Goal: Complete application form

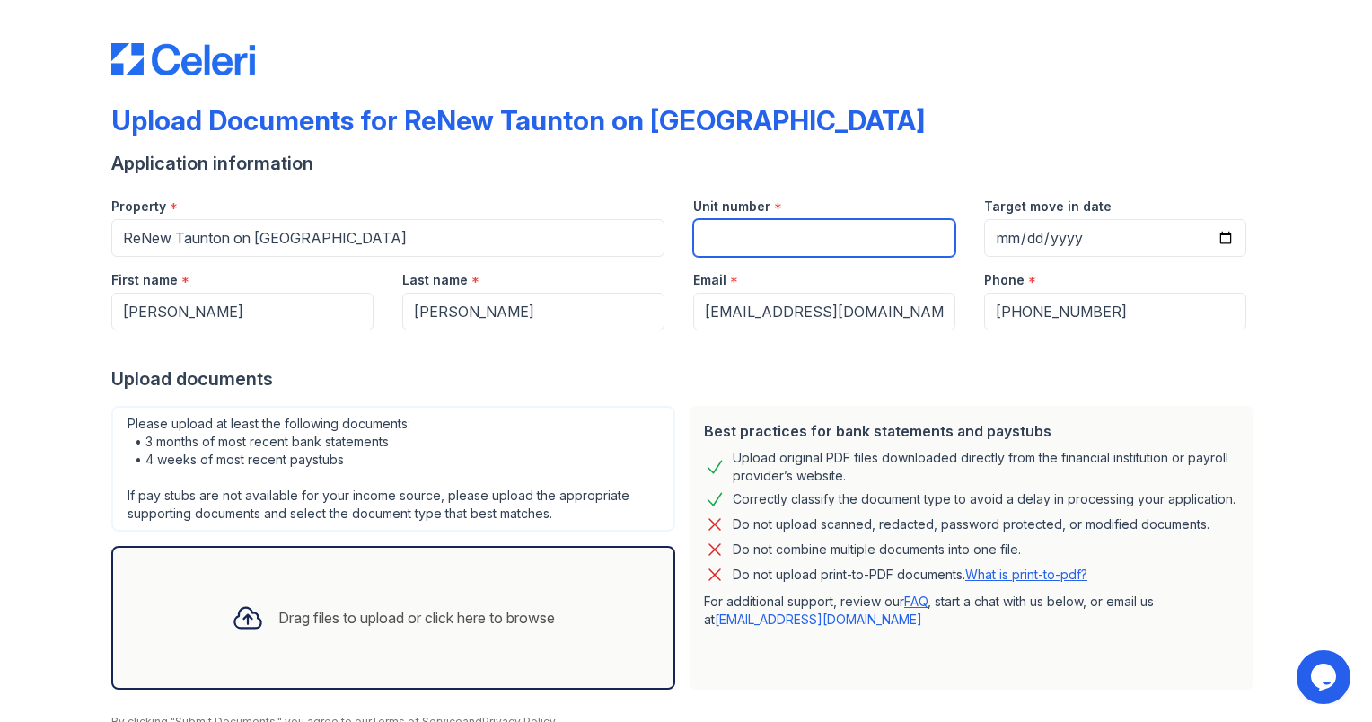
click at [871, 226] on input "Unit number" at bounding box center [824, 238] width 262 height 38
type input "3"
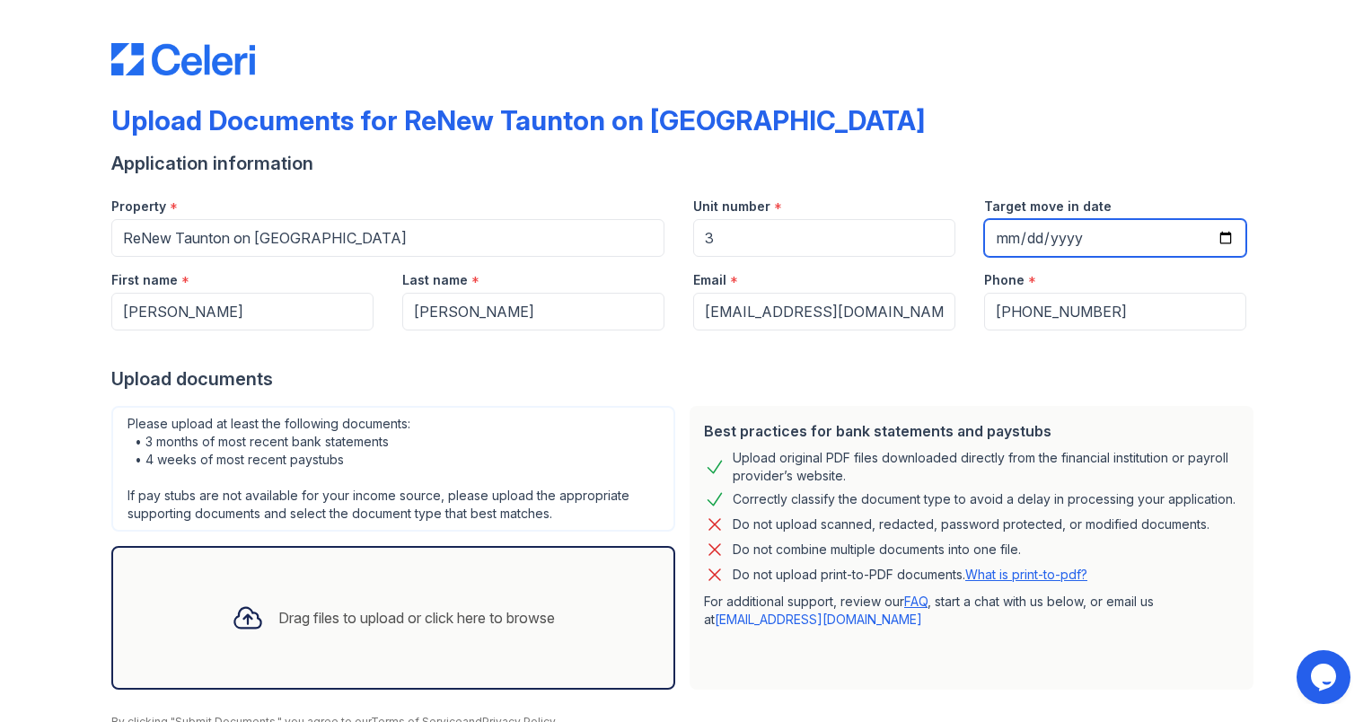
click at [1048, 232] on input "Target move in date" at bounding box center [1115, 238] width 262 height 38
click at [1223, 238] on input "Target move in date" at bounding box center [1115, 238] width 262 height 38
type input "[DATE]"
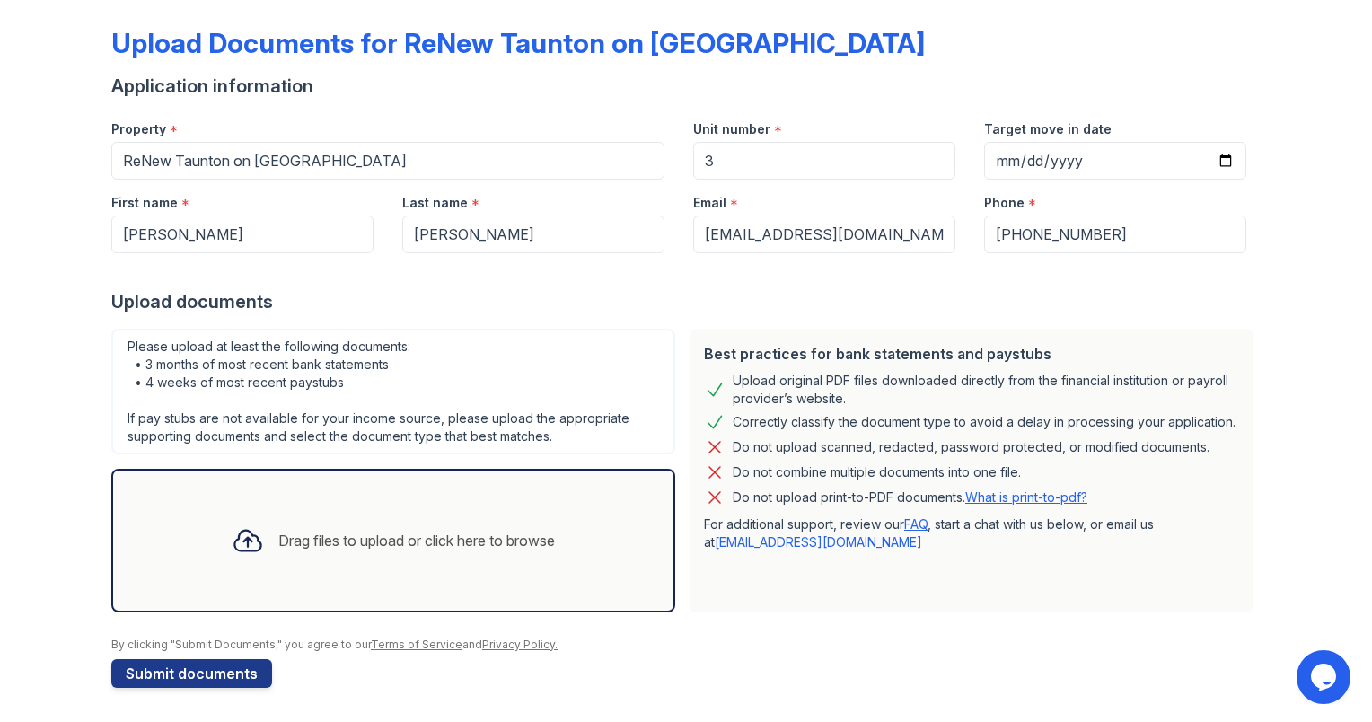
click at [407, 550] on div "Drag files to upload or click here to browse" at bounding box center [393, 540] width 352 height 61
click at [369, 523] on div "Drag files to upload or click here to browse" at bounding box center [393, 540] width 352 height 61
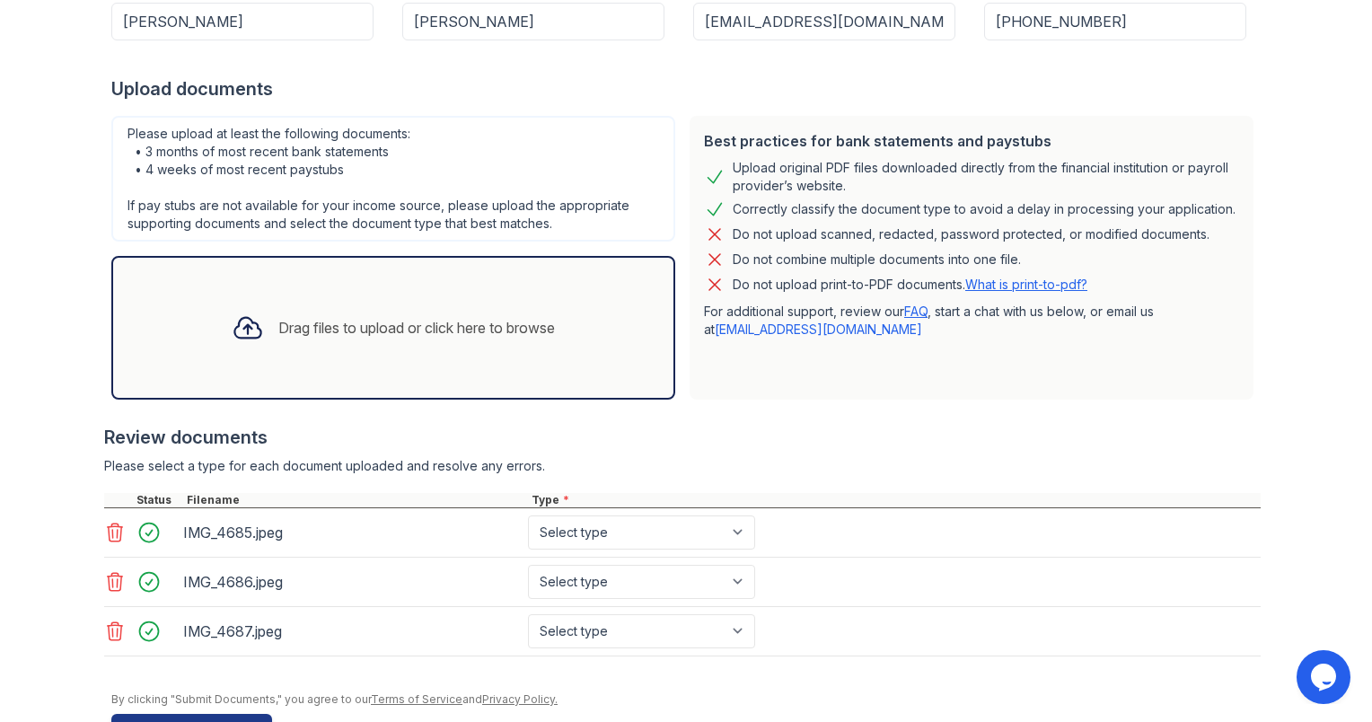
scroll to position [343, 0]
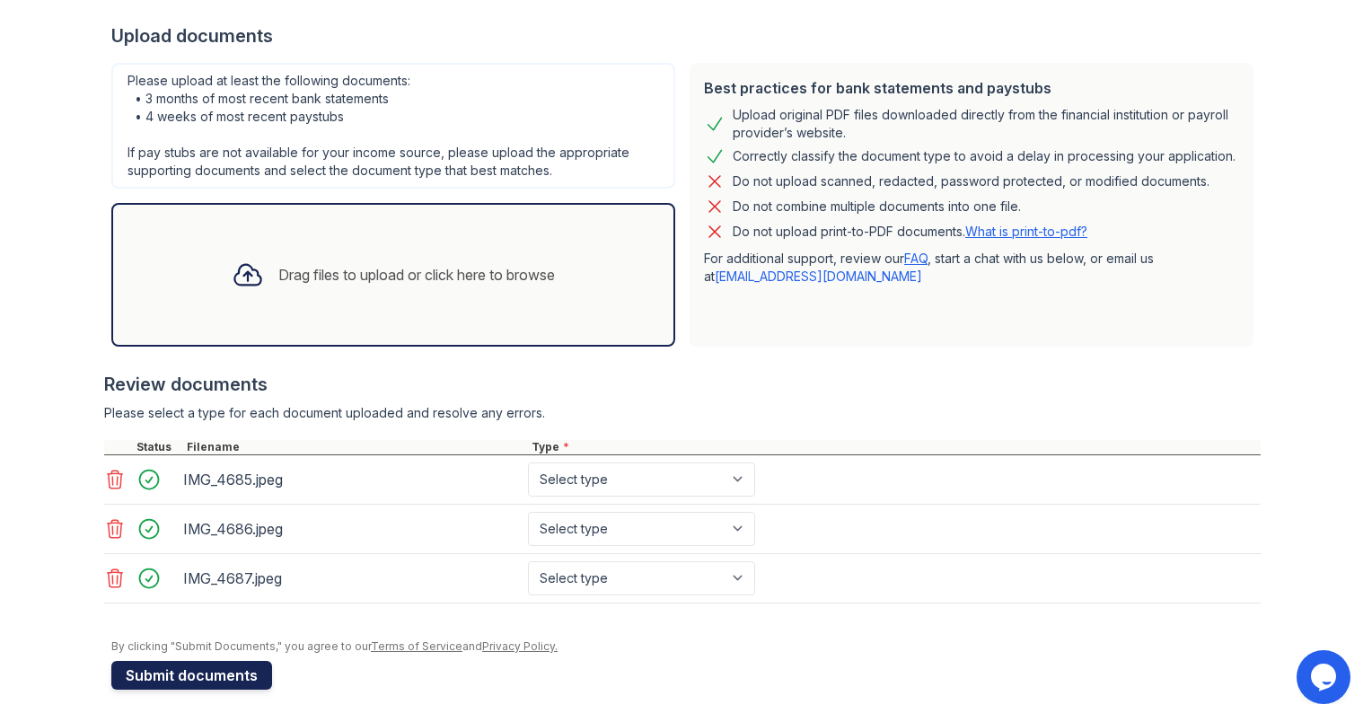
click at [143, 664] on button "Submit documents" at bounding box center [191, 675] width 161 height 29
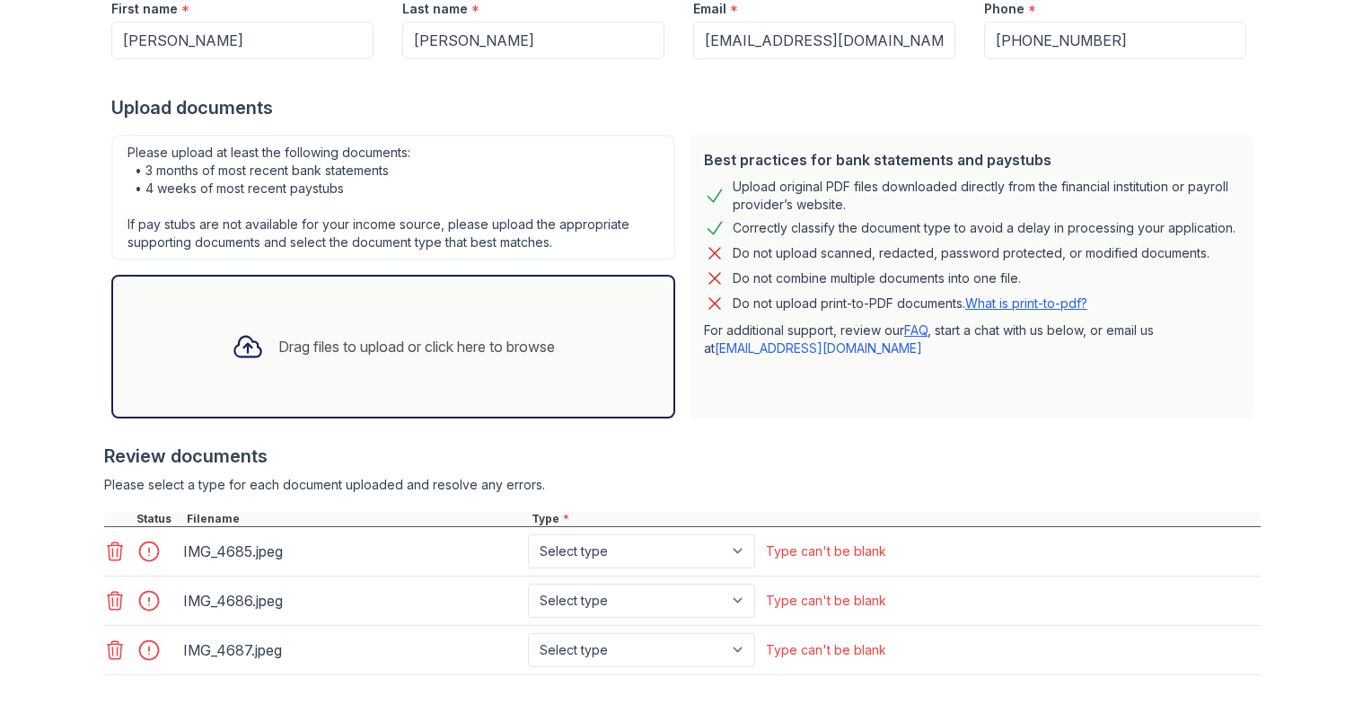
scroll to position [336, 0]
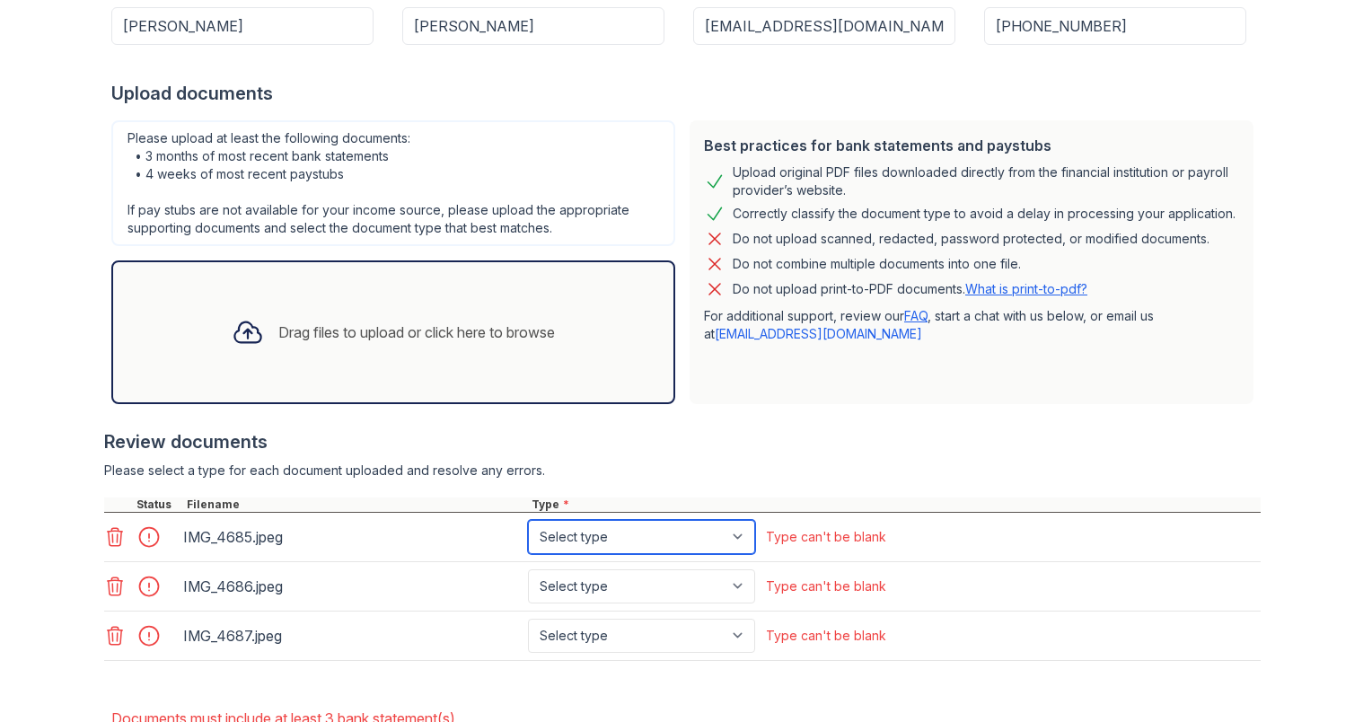
click at [684, 528] on select "Select type Paystub Bank Statement Offer Letter Tax Documents Benefit Award Let…" at bounding box center [641, 537] width 227 height 34
select select "paystub"
click at [528, 520] on select "Select type Paystub Bank Statement Offer Letter Tax Documents Benefit Award Let…" at bounding box center [641, 537] width 227 height 34
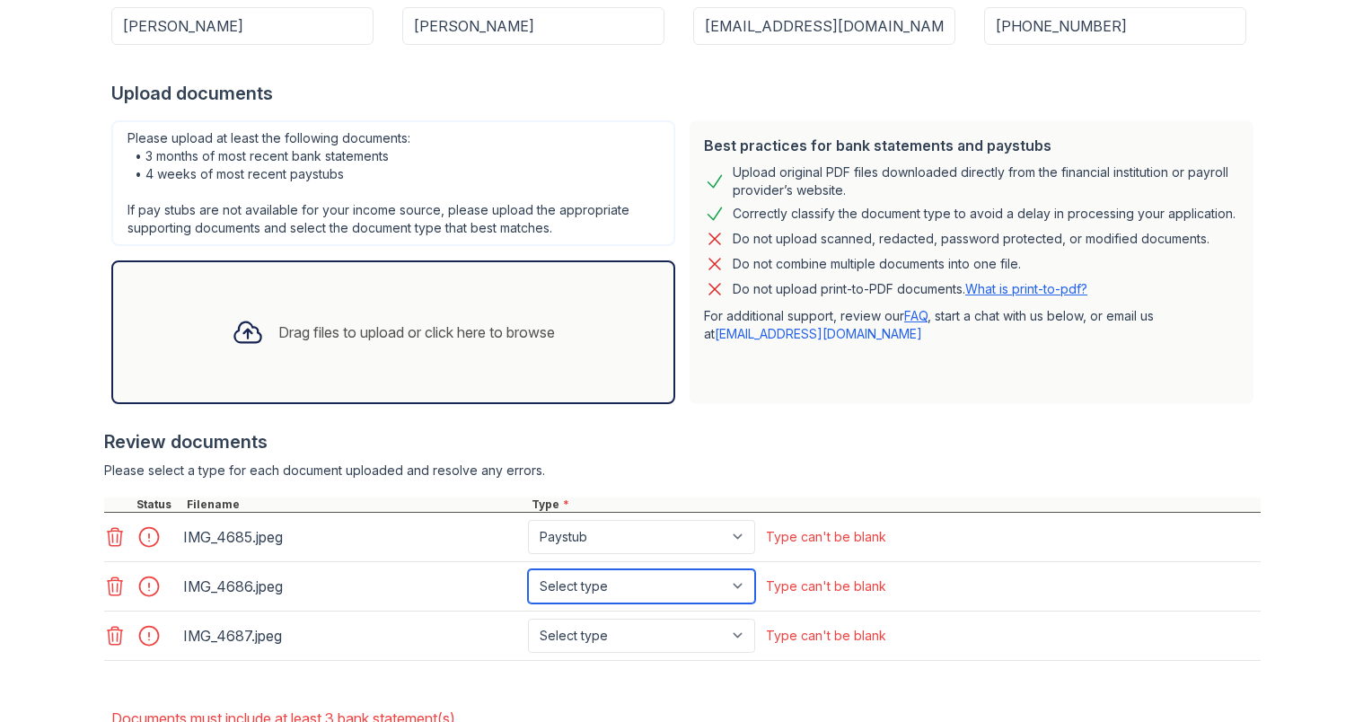
click at [566, 579] on select "Select type Paystub Bank Statement Offer Letter Tax Documents Benefit Award Let…" at bounding box center [641, 586] width 227 height 34
select select "paystub"
click at [528, 569] on select "Select type Paystub Bank Statement Offer Letter Tax Documents Benefit Award Let…" at bounding box center [641, 586] width 227 height 34
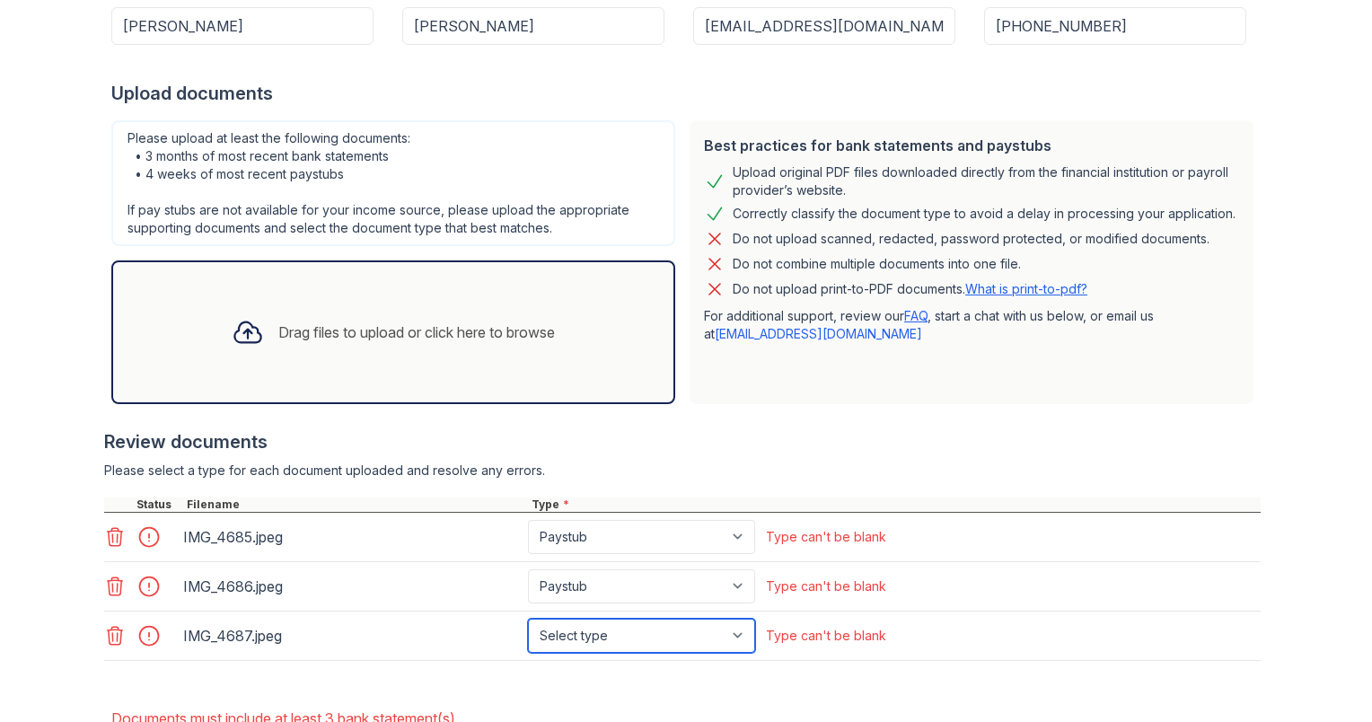
click at [568, 639] on select "Select type Paystub Bank Statement Offer Letter Tax Documents Benefit Award Let…" at bounding box center [641, 635] width 227 height 34
select select "paystub"
click at [528, 618] on select "Select type Paystub Bank Statement Offer Letter Tax Documents Benefit Award Let…" at bounding box center [641, 635] width 227 height 34
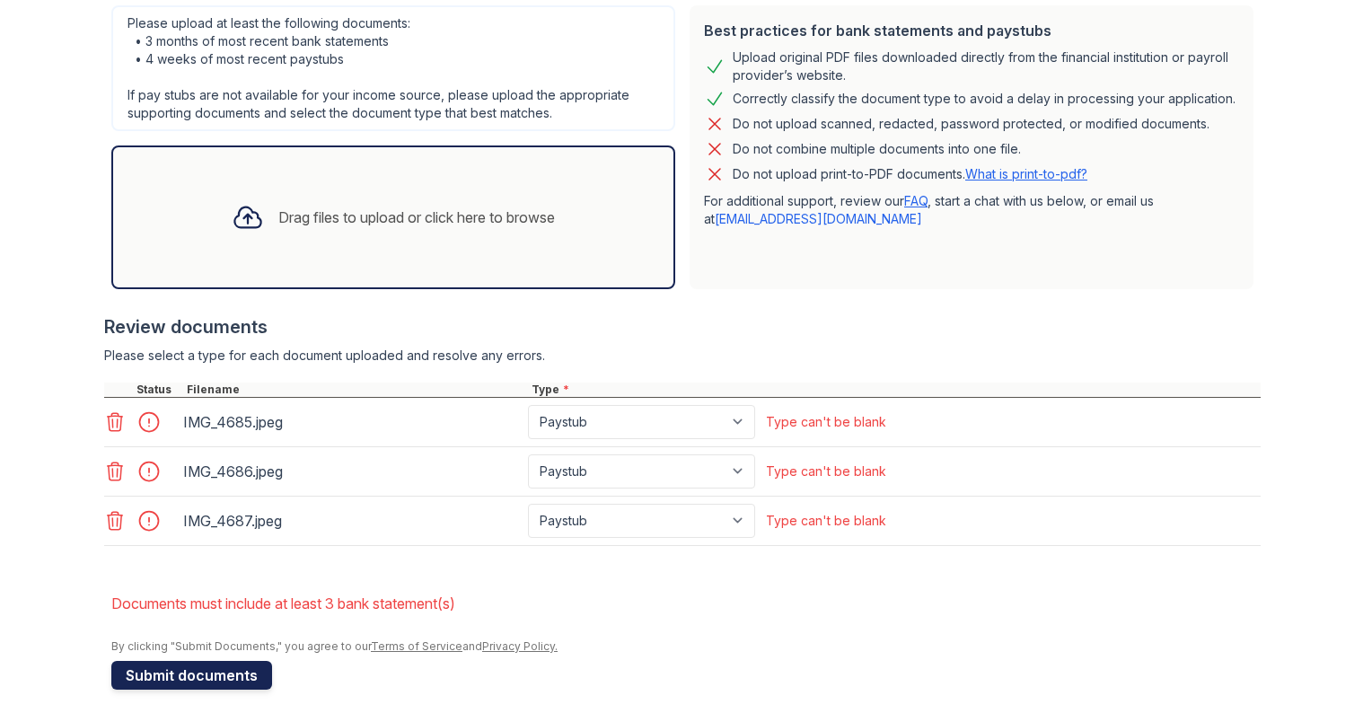
click at [177, 680] on button "Submit documents" at bounding box center [191, 675] width 161 height 29
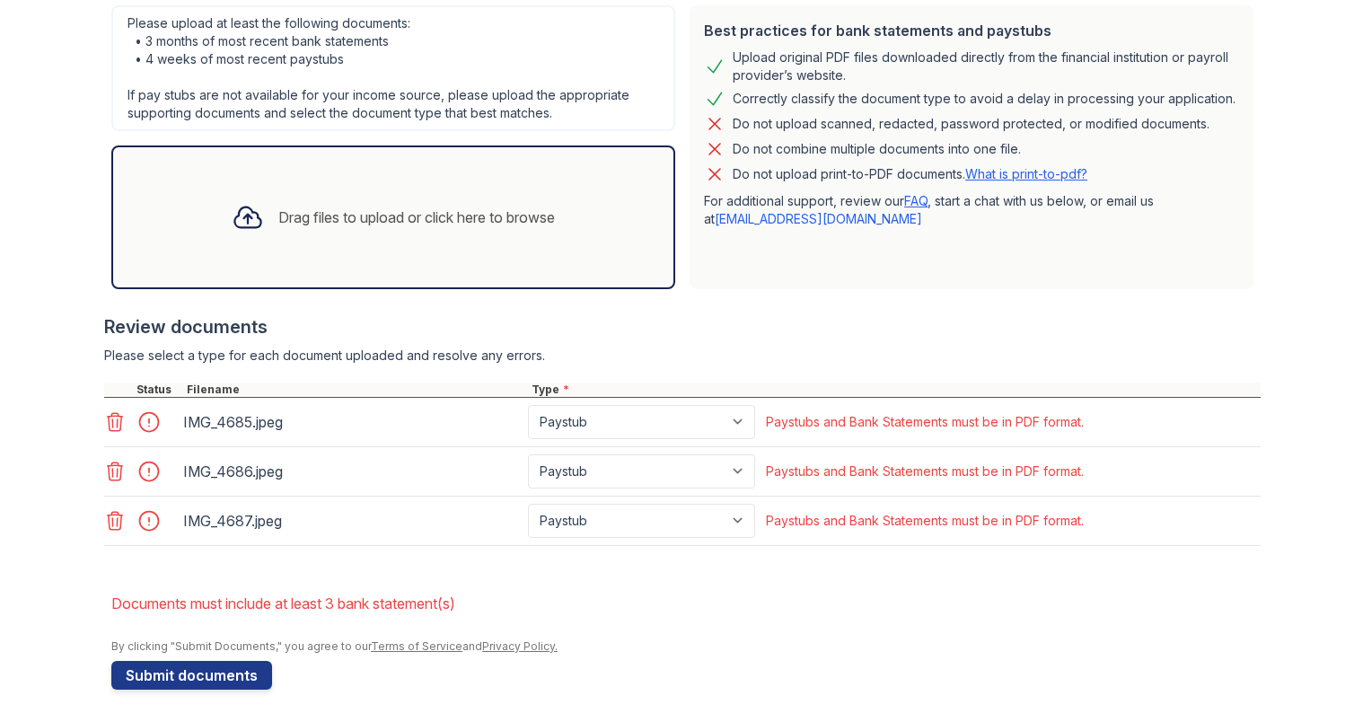
click at [104, 426] on icon at bounding box center [115, 422] width 22 height 22
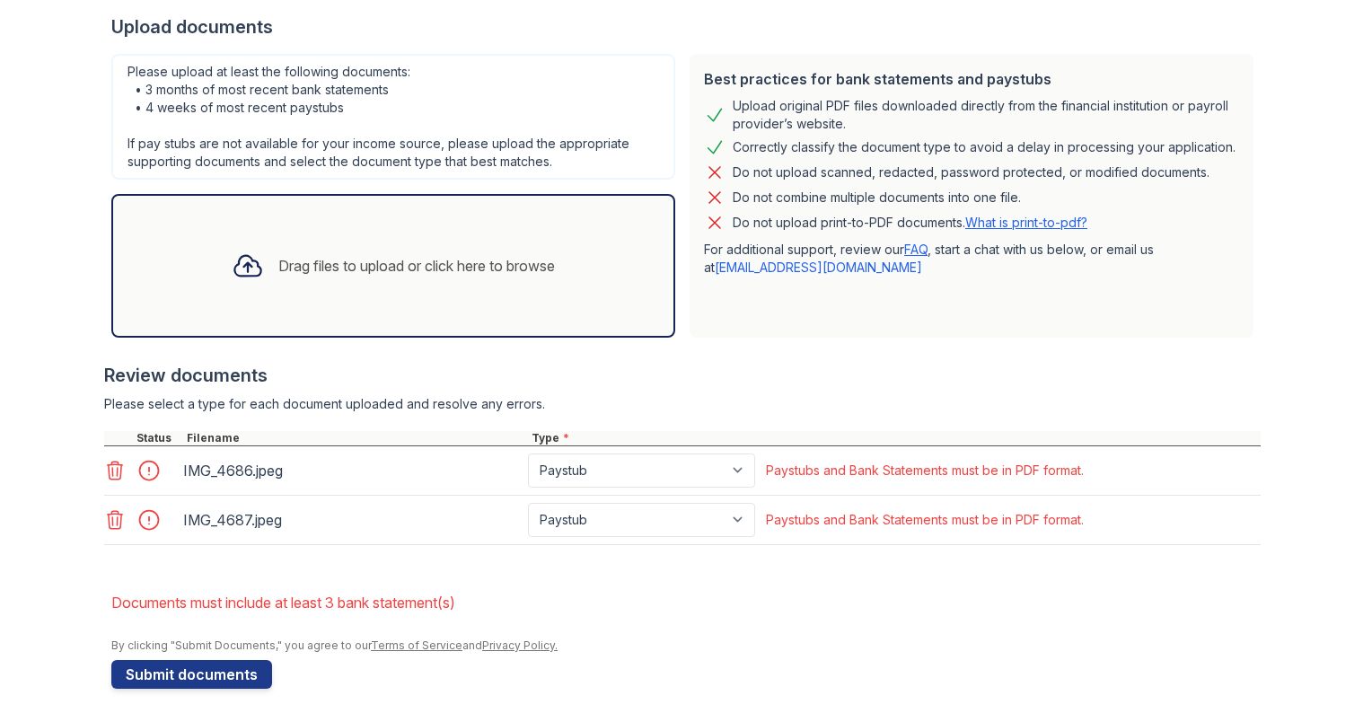
click at [108, 463] on icon at bounding box center [115, 471] width 22 height 22
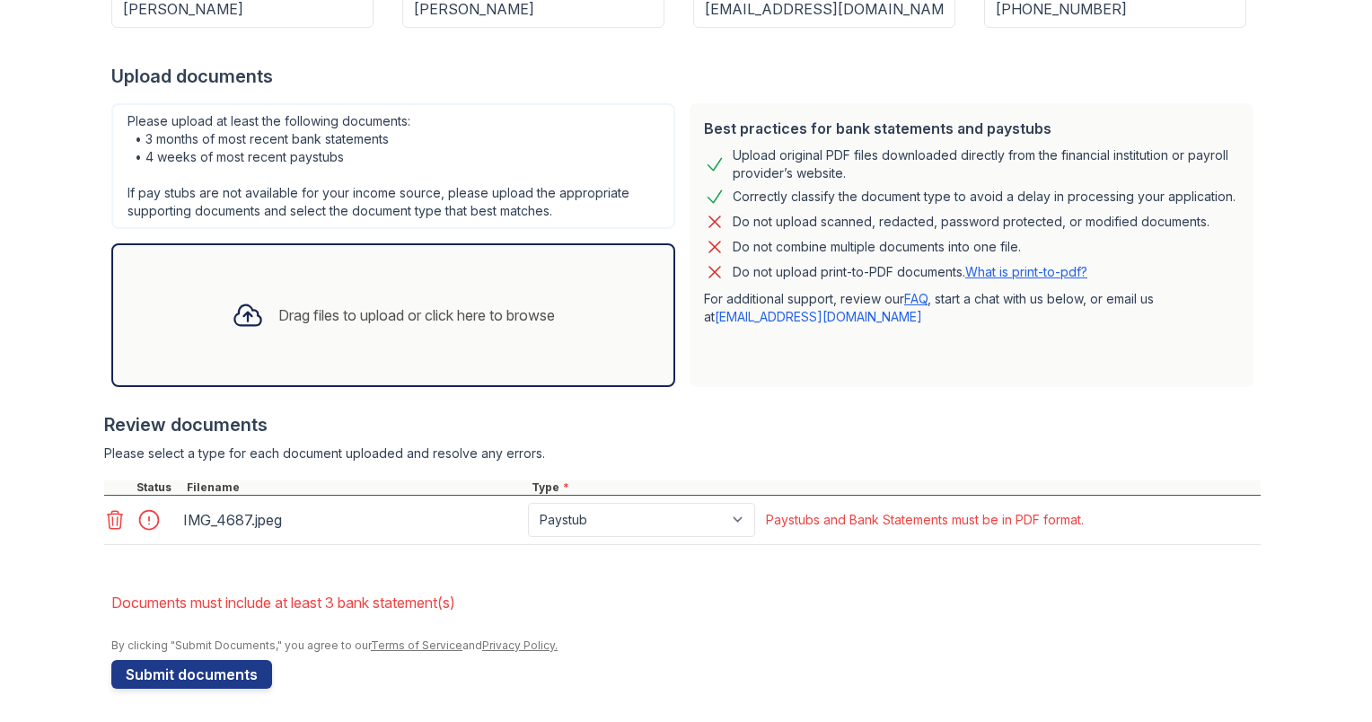
click at [111, 516] on icon at bounding box center [115, 520] width 22 height 22
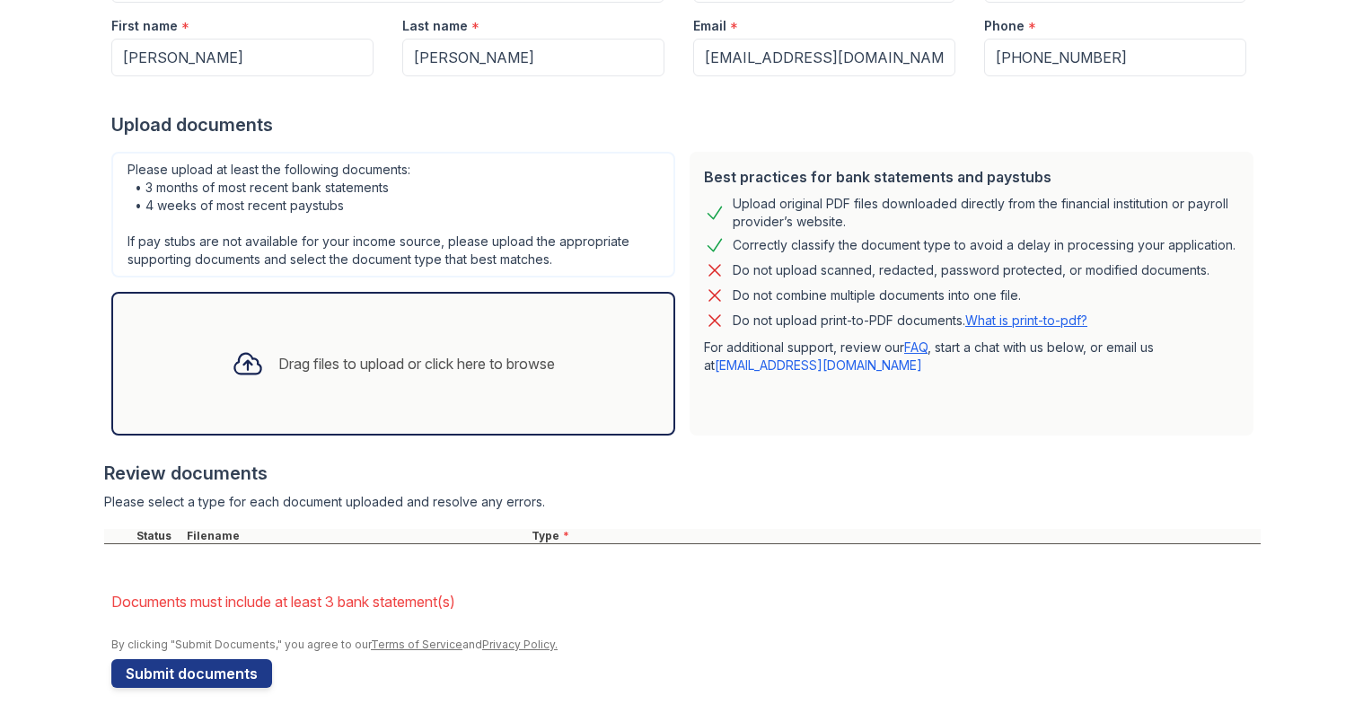
click at [246, 248] on div "Please upload at least the following documents: • 3 months of most recent bank …" at bounding box center [393, 215] width 564 height 126
click at [276, 338] on div "Drag files to upload or click here to browse" at bounding box center [393, 363] width 352 height 61
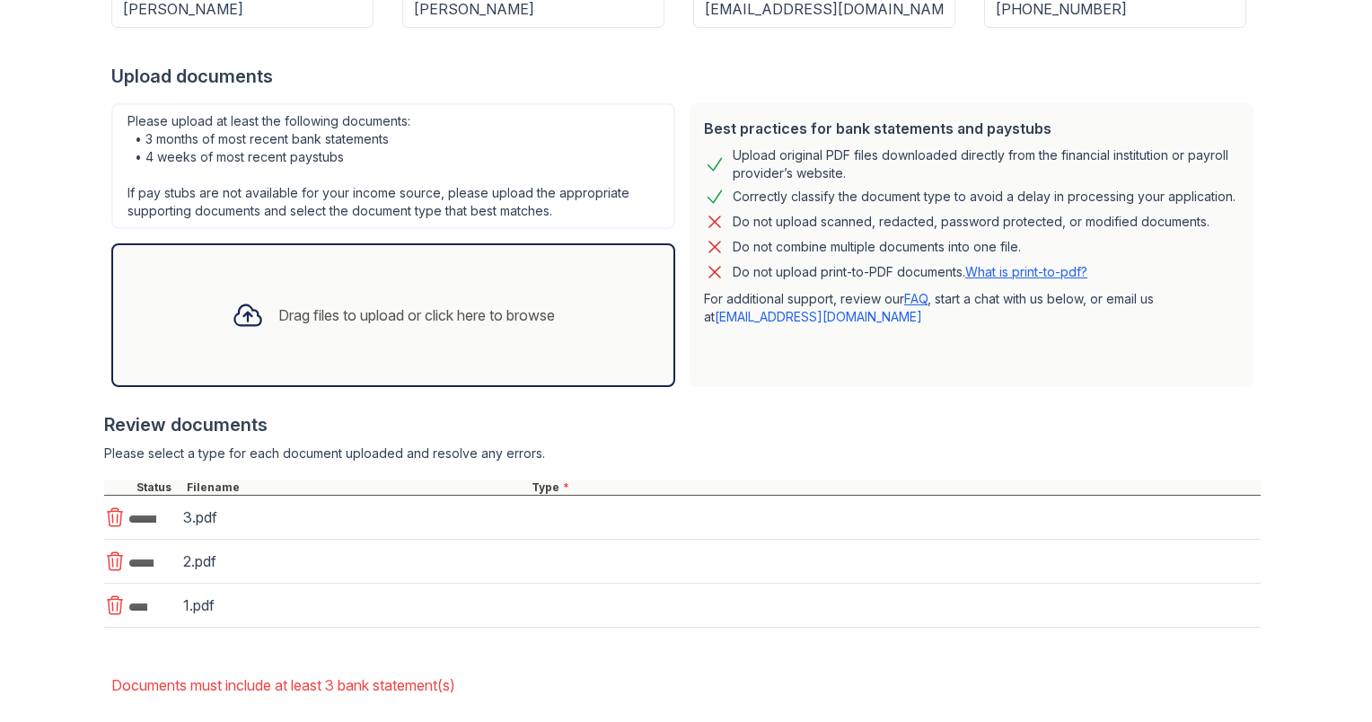
scroll to position [435, 0]
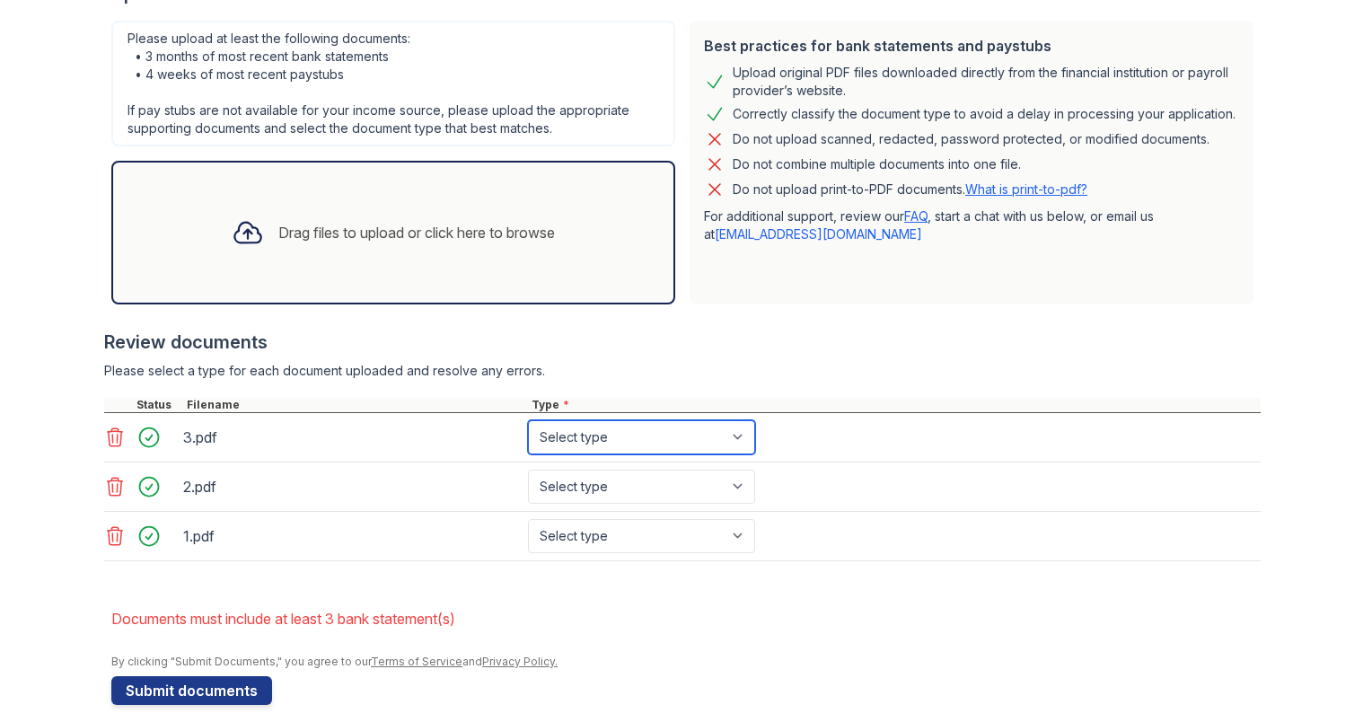
click at [584, 426] on select "Select type Paystub Bank Statement Offer Letter Tax Documents Benefit Award Let…" at bounding box center [641, 437] width 227 height 34
select select "paystub"
click at [528, 420] on select "Select type Paystub Bank Statement Offer Letter Tax Documents Benefit Award Let…" at bounding box center [641, 437] width 227 height 34
click at [558, 488] on select "Select type Paystub Bank Statement Offer Letter Tax Documents Benefit Award Let…" at bounding box center [641, 486] width 227 height 34
select select "paystub"
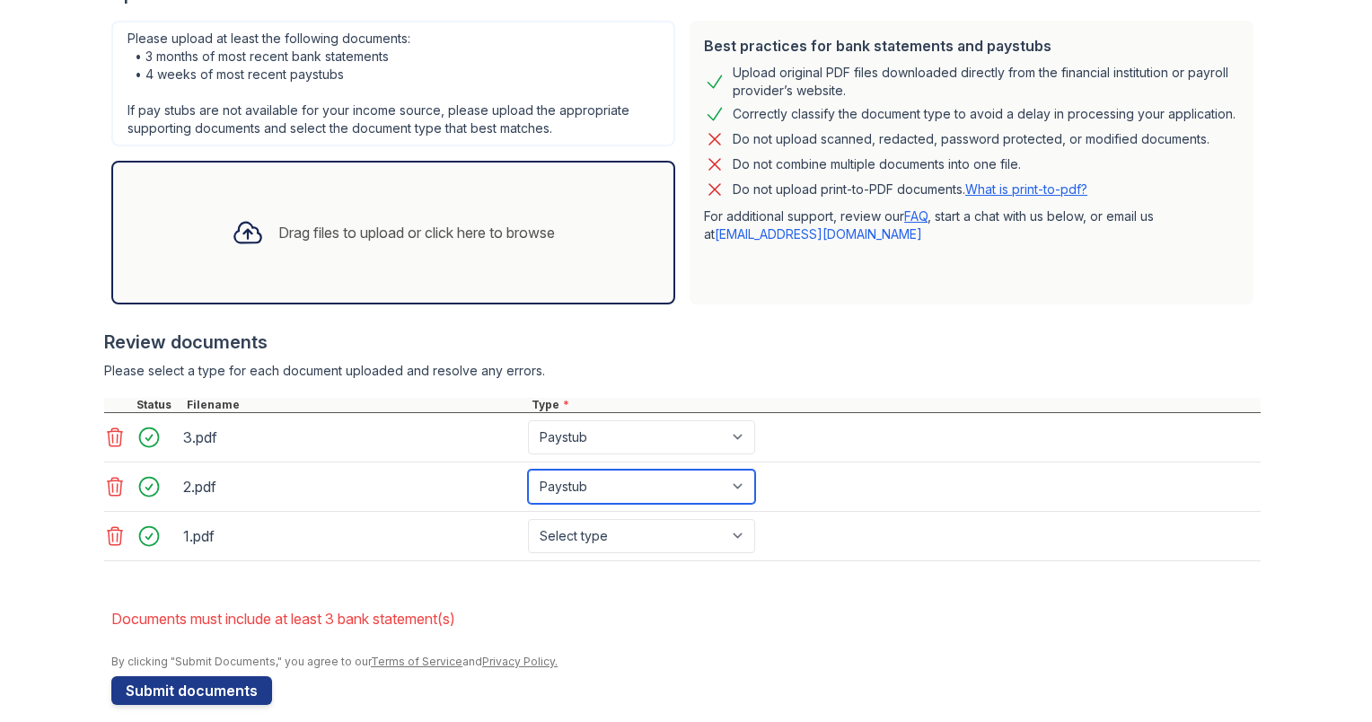
click at [528, 469] on select "Select type Paystub Bank Statement Offer Letter Tax Documents Benefit Award Let…" at bounding box center [641, 486] width 227 height 34
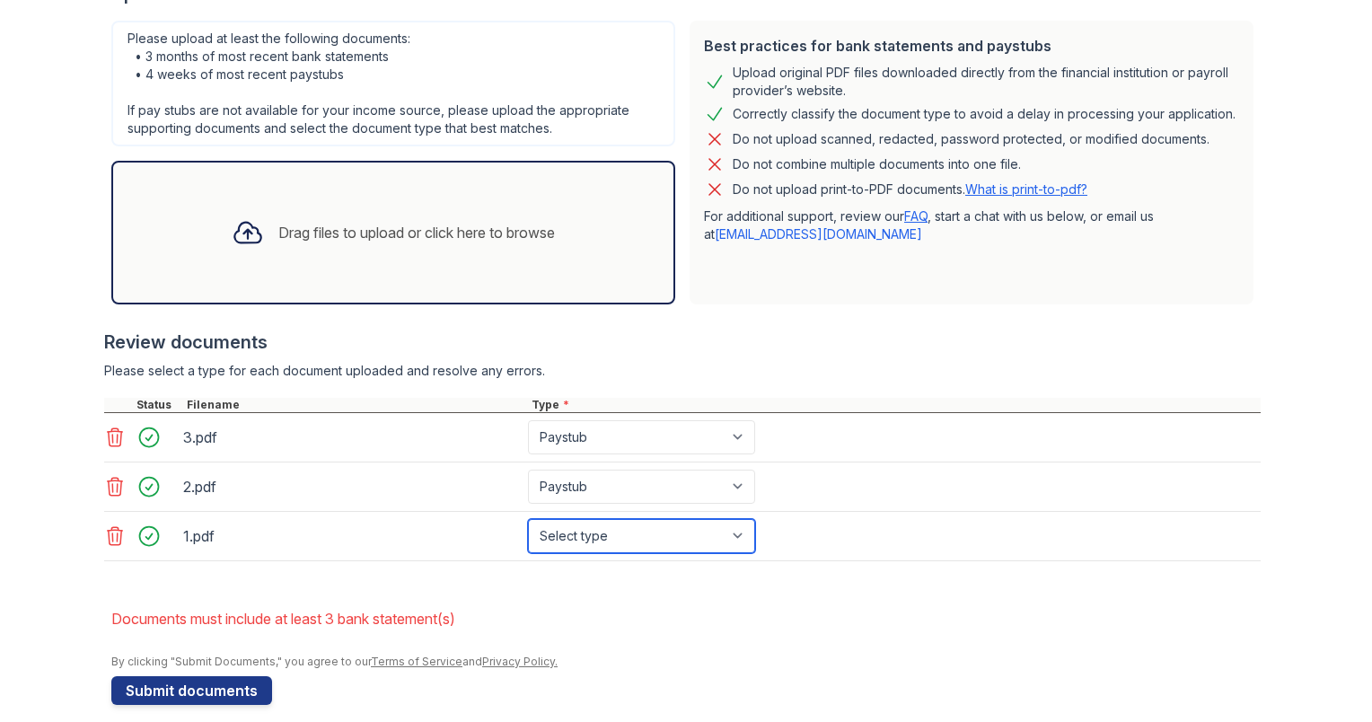
click at [549, 538] on select "Select type Paystub Bank Statement Offer Letter Tax Documents Benefit Award Let…" at bounding box center [641, 536] width 227 height 34
select select "paystub"
click at [528, 519] on select "Select type Paystub Bank Statement Offer Letter Tax Documents Benefit Award Let…" at bounding box center [641, 536] width 227 height 34
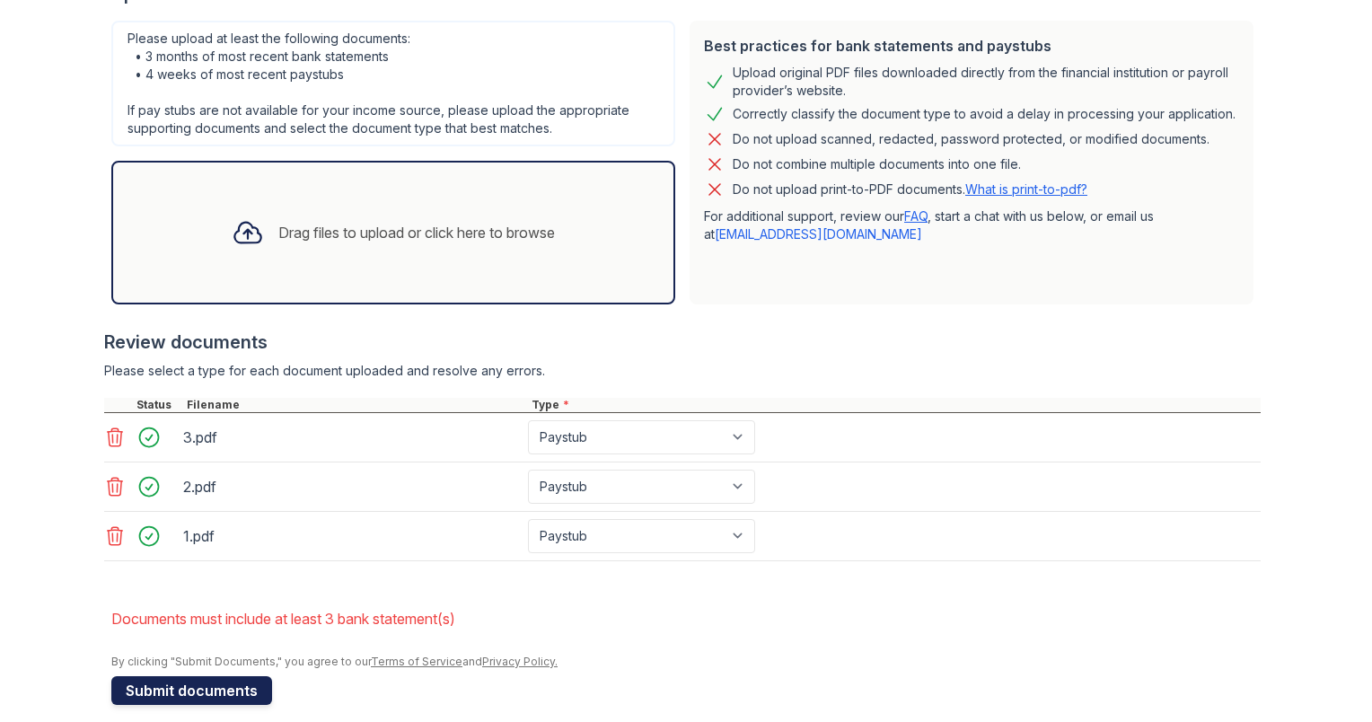
click at [245, 688] on button "Submit documents" at bounding box center [191, 690] width 161 height 29
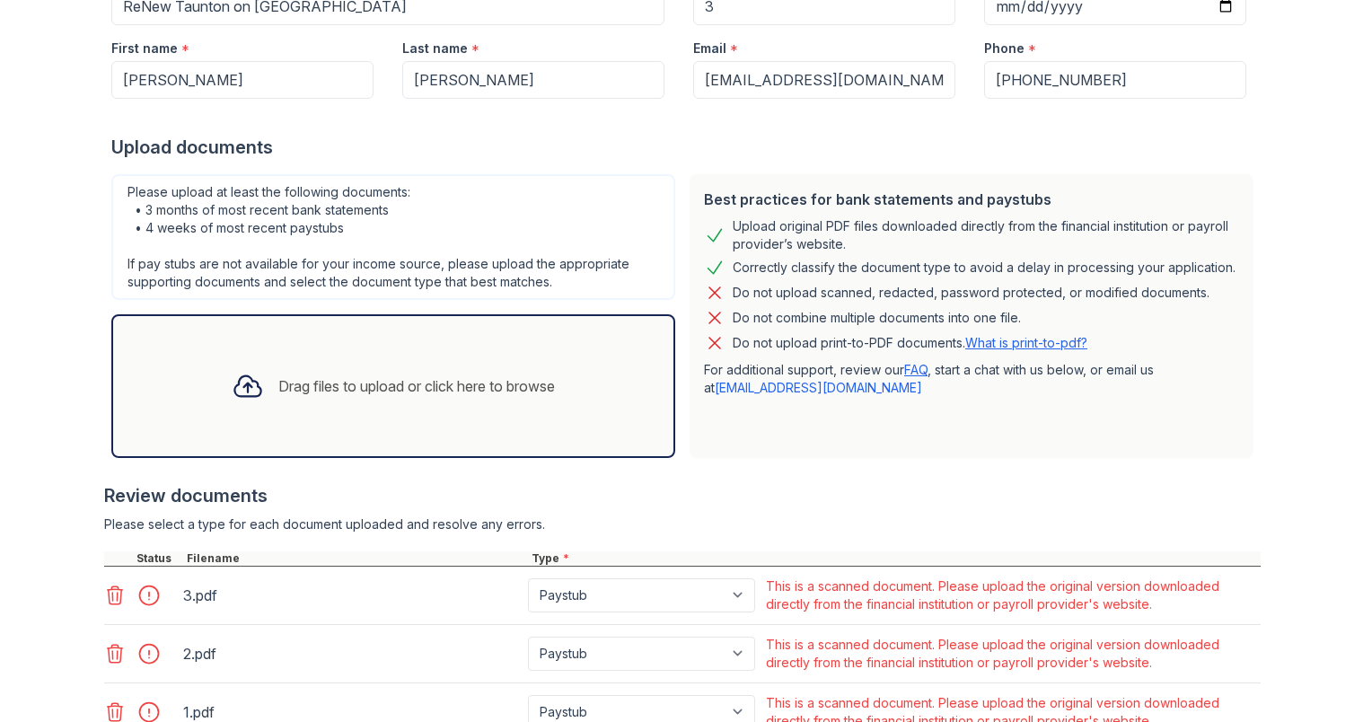
scroll to position [478, 0]
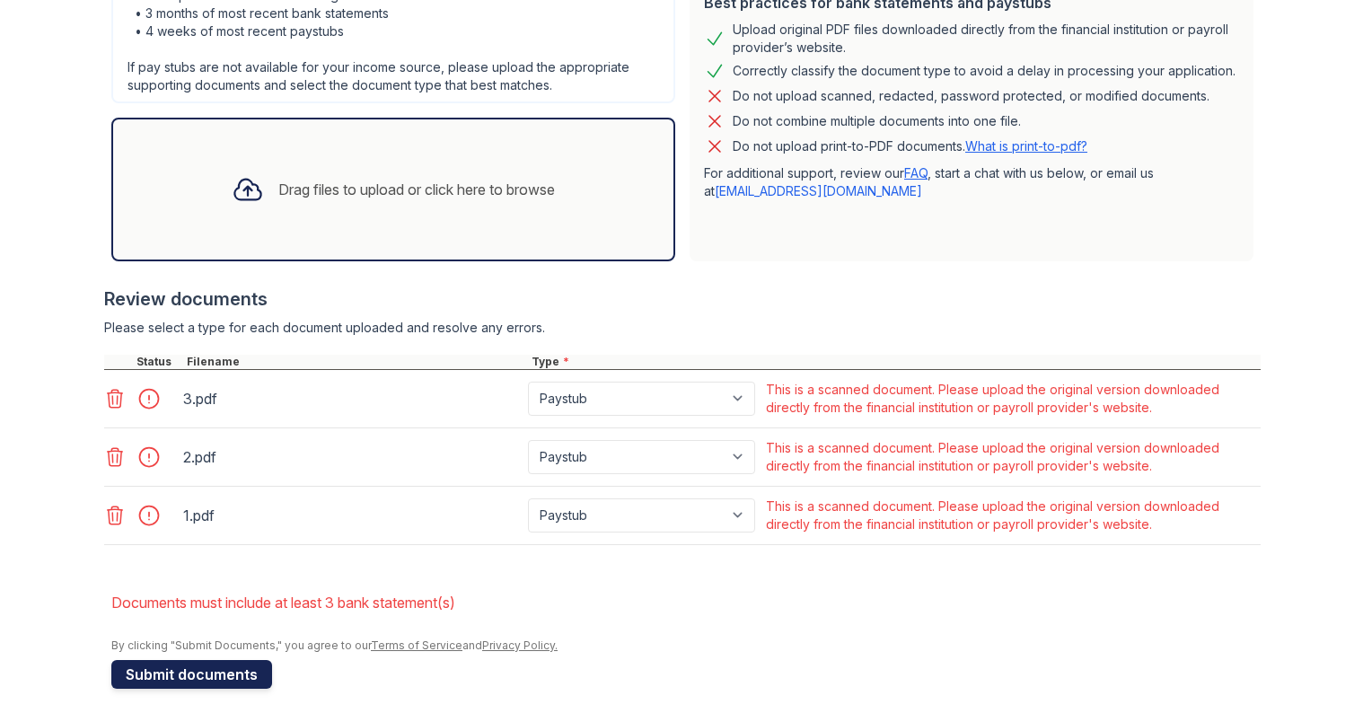
click at [215, 663] on button "Submit documents" at bounding box center [191, 674] width 161 height 29
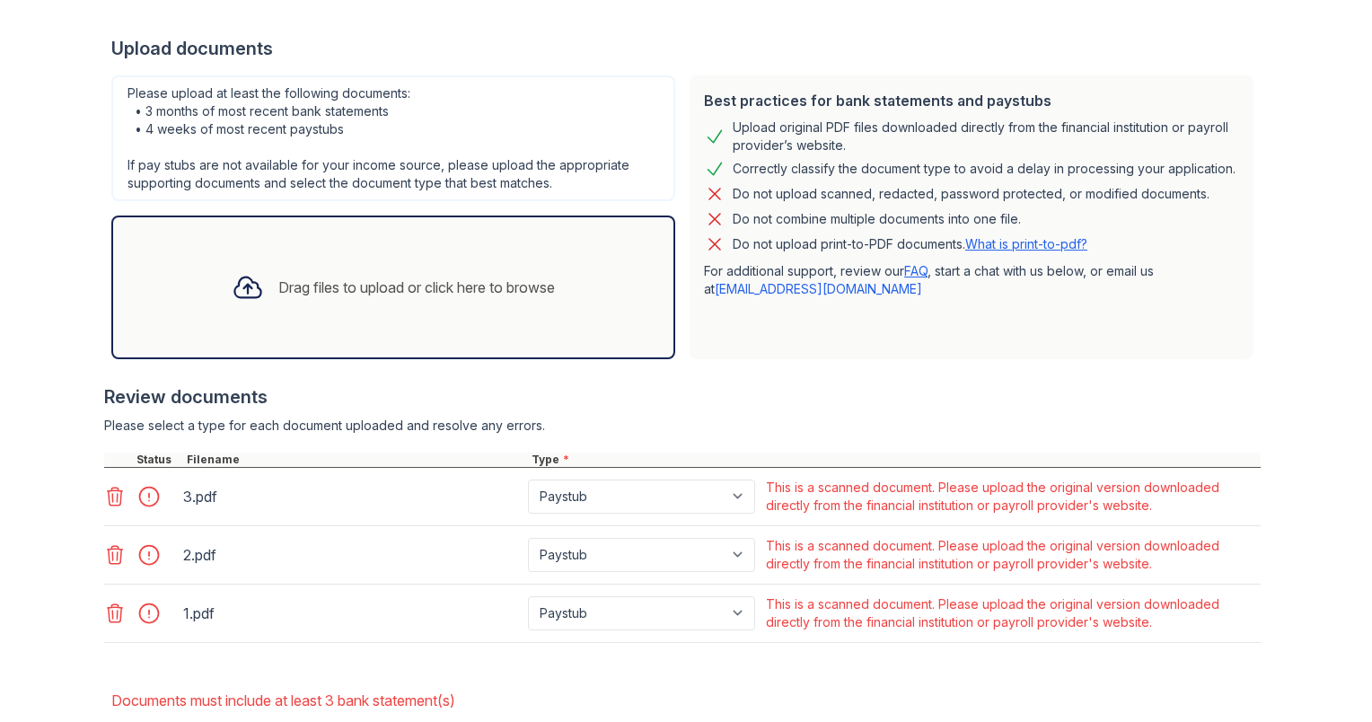
scroll to position [393, 0]
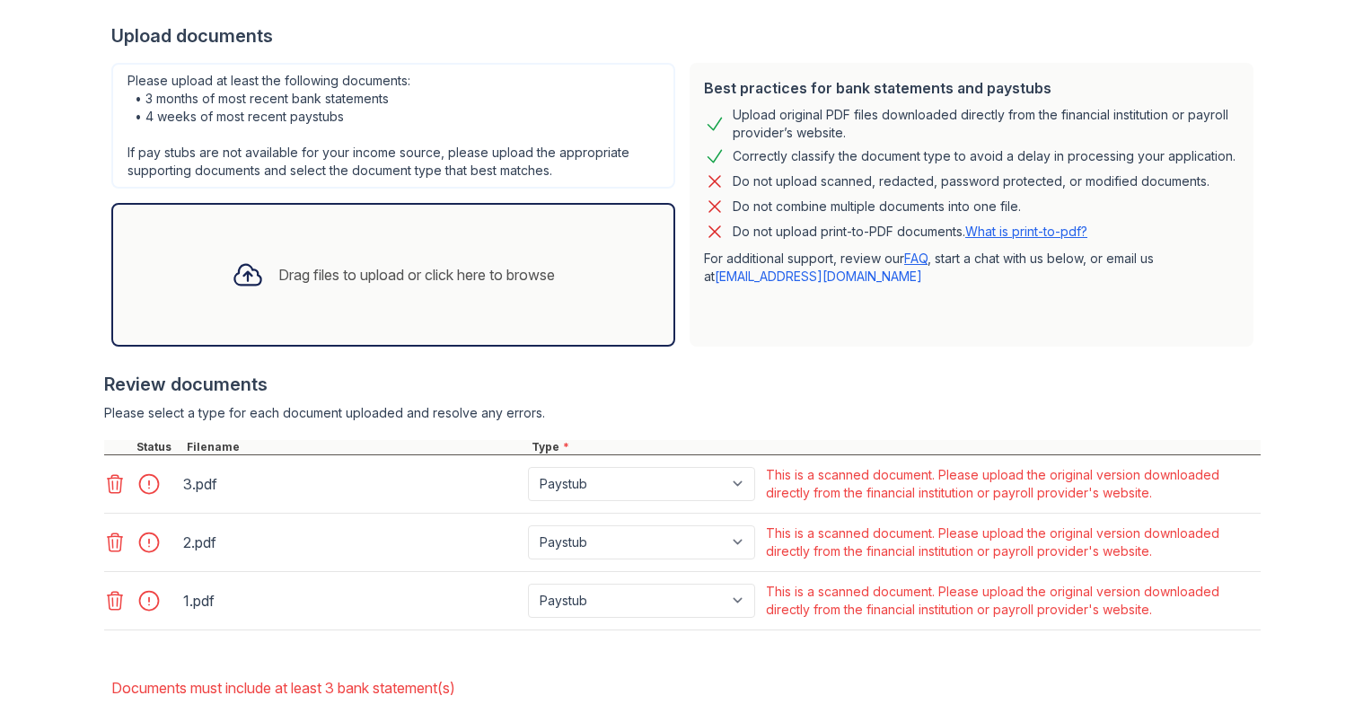
drag, startPoint x: 571, startPoint y: 463, endPoint x: 553, endPoint y: 502, distance: 42.6
click at [553, 502] on div "Paystub Bank Statement Offer Letter Tax Documents Benefit Award Letter Investme…" at bounding box center [643, 483] width 238 height 43
click at [621, 474] on select "Paystub Bank Statement Offer Letter Tax Documents Benefit Award Letter Investme…" at bounding box center [641, 484] width 227 height 34
select select "other"
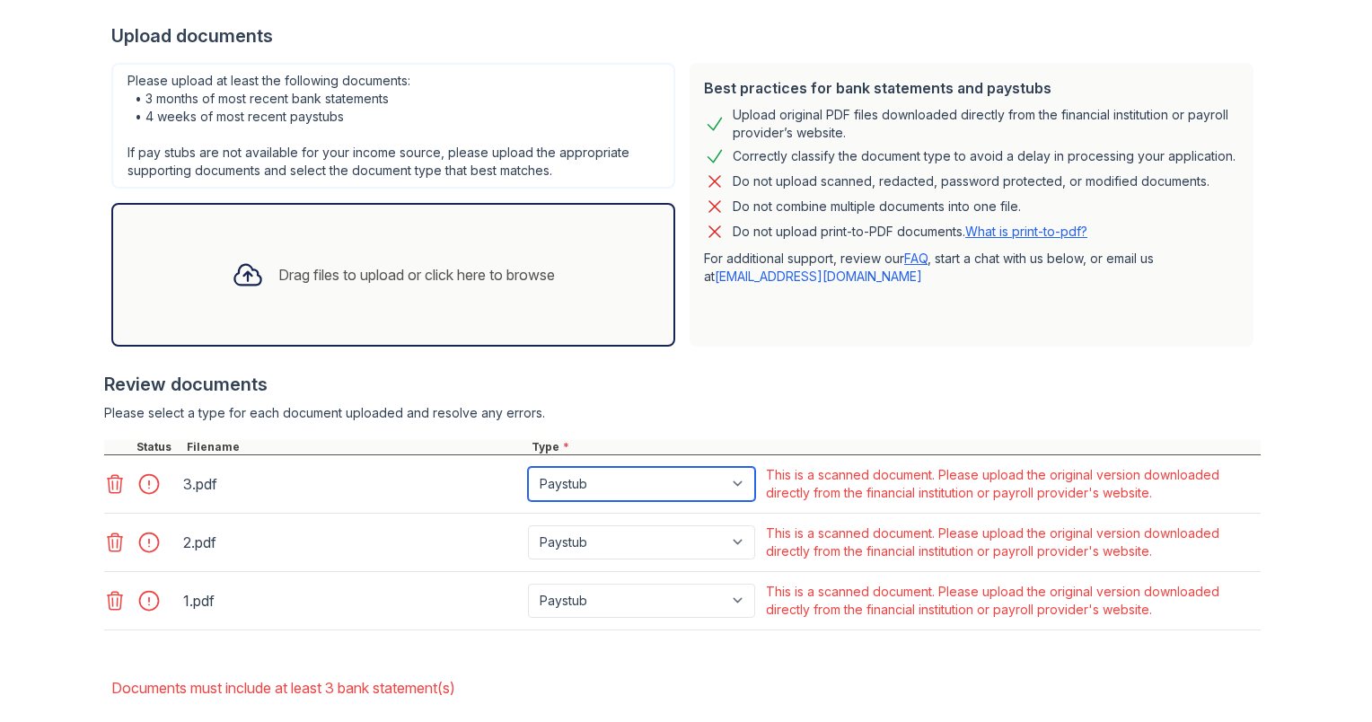
click at [528, 467] on select "Paystub Bank Statement Offer Letter Tax Documents Benefit Award Letter Investme…" at bounding box center [641, 484] width 227 height 34
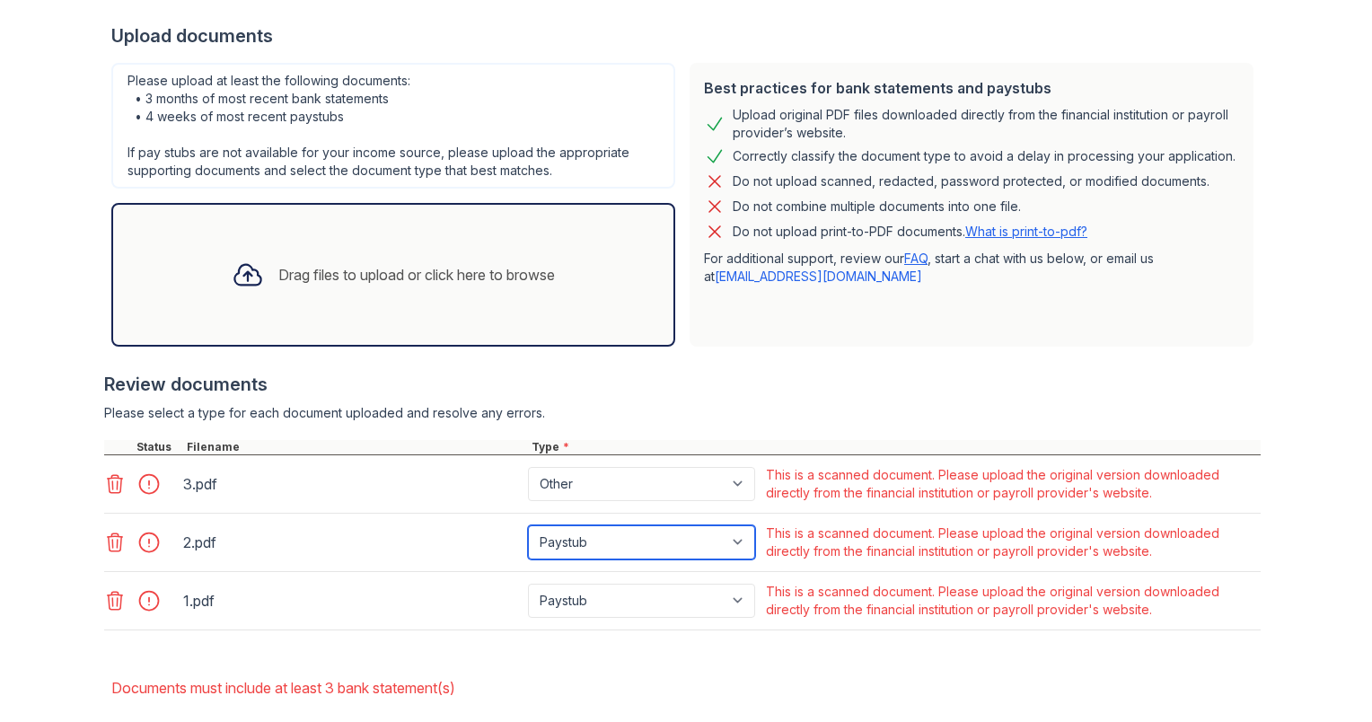
click at [567, 535] on select "Paystub Bank Statement Offer Letter Tax Documents Benefit Award Letter Investme…" at bounding box center [641, 542] width 227 height 34
select select "other"
click at [528, 525] on select "Paystub Bank Statement Offer Letter Tax Documents Benefit Award Letter Investme…" at bounding box center [641, 542] width 227 height 34
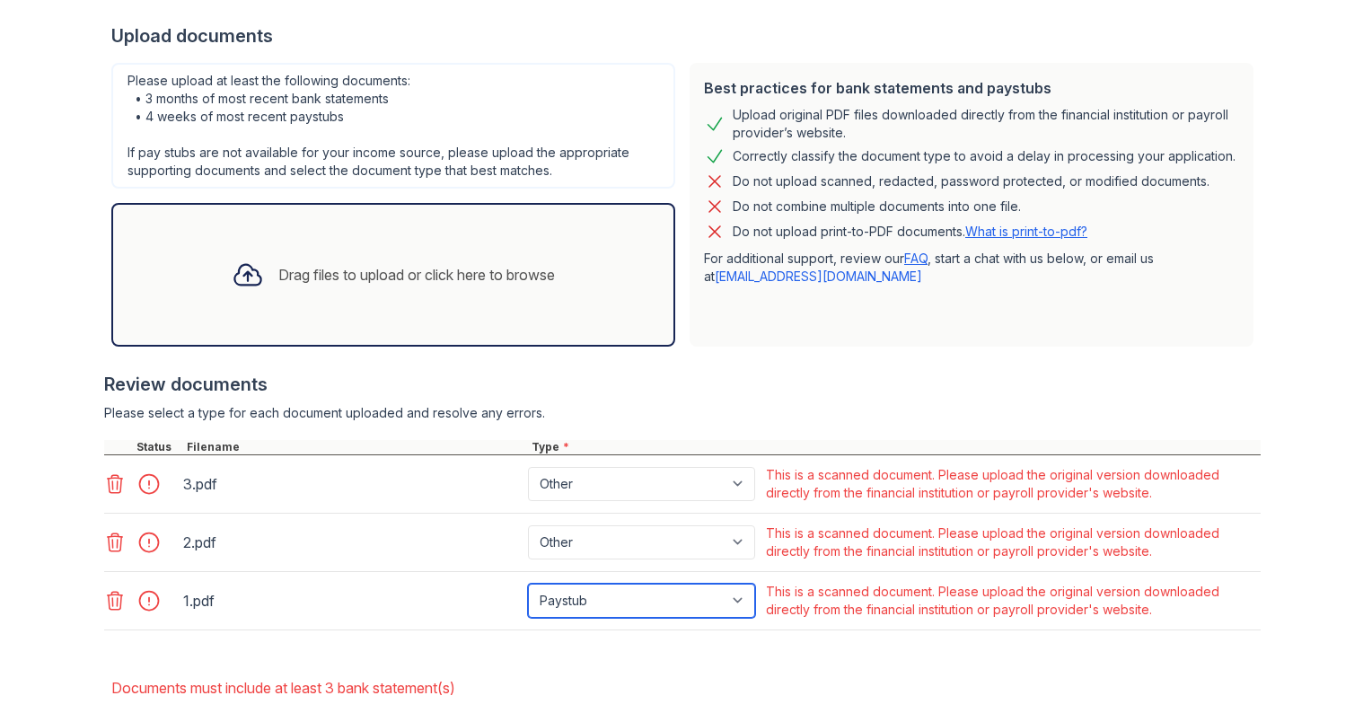
click at [573, 600] on select "Paystub Bank Statement Offer Letter Tax Documents Benefit Award Letter Investme…" at bounding box center [641, 600] width 227 height 34
select select "other"
click at [528, 583] on select "Paystub Bank Statement Offer Letter Tax Documents Benefit Award Letter Investme…" at bounding box center [641, 600] width 227 height 34
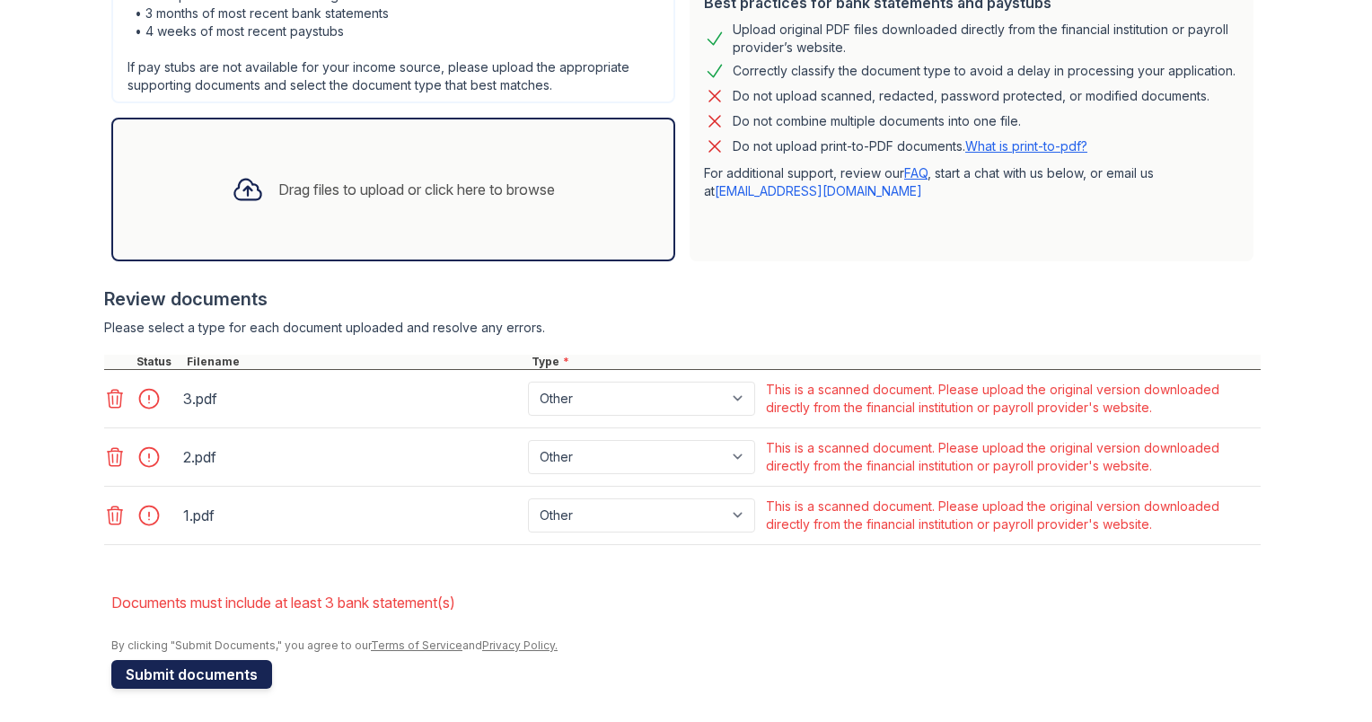
click at [199, 685] on button "Submit documents" at bounding box center [191, 674] width 161 height 29
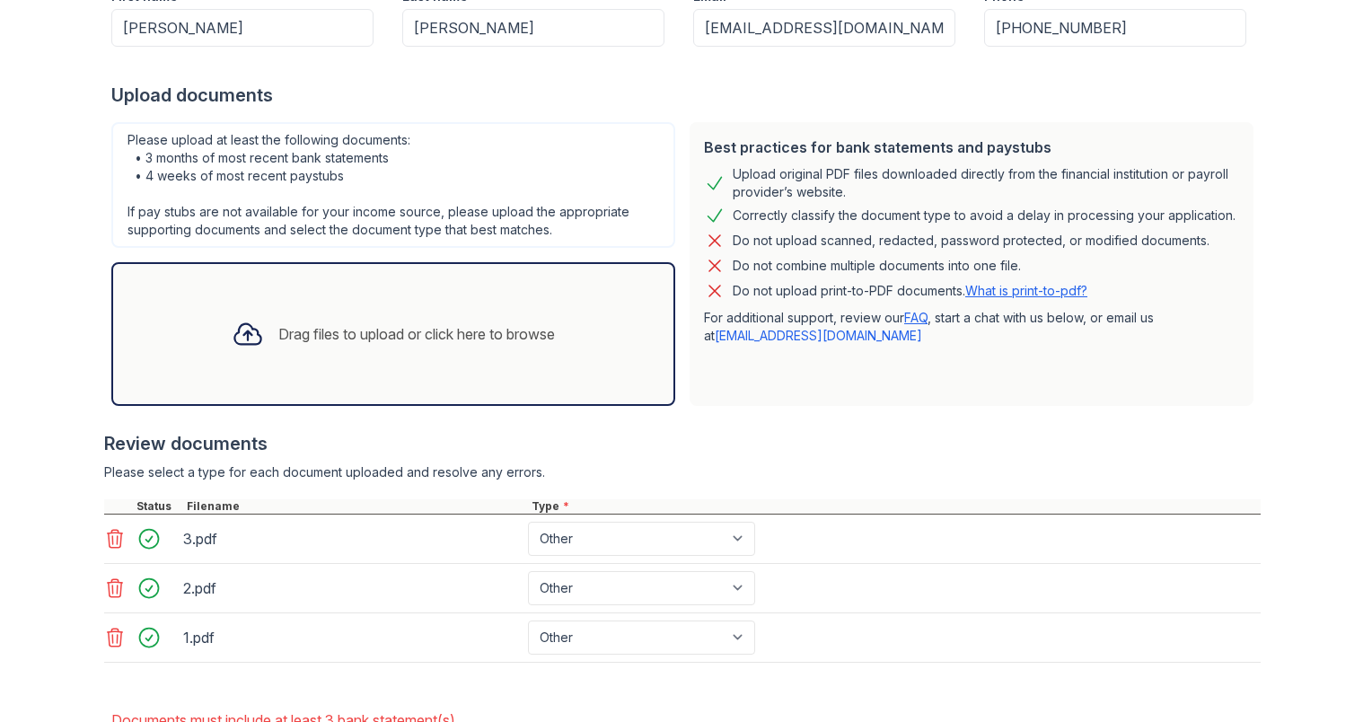
scroll to position [451, 0]
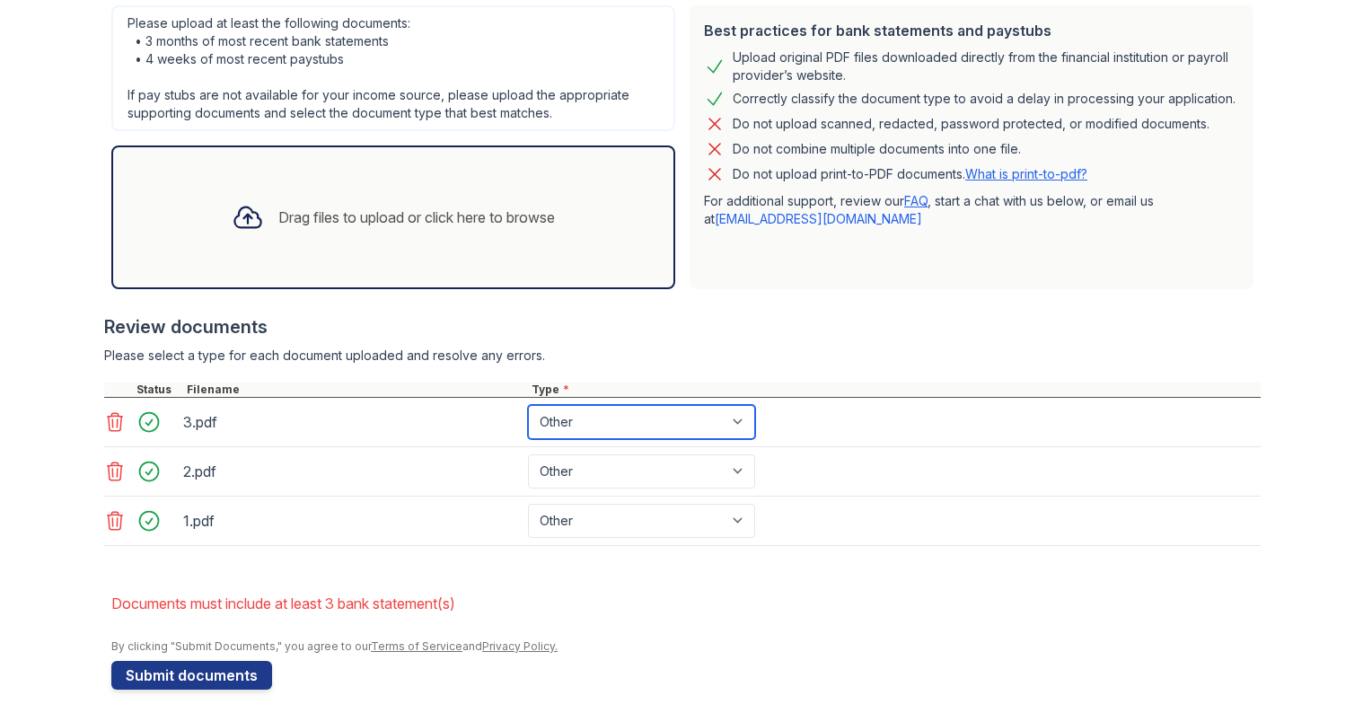
click at [557, 416] on select "Paystub Bank Statement Offer Letter Tax Documents Benefit Award Letter Investme…" at bounding box center [641, 422] width 227 height 34
click at [528, 405] on select "Paystub Bank Statement Offer Letter Tax Documents Benefit Award Letter Investme…" at bounding box center [641, 422] width 227 height 34
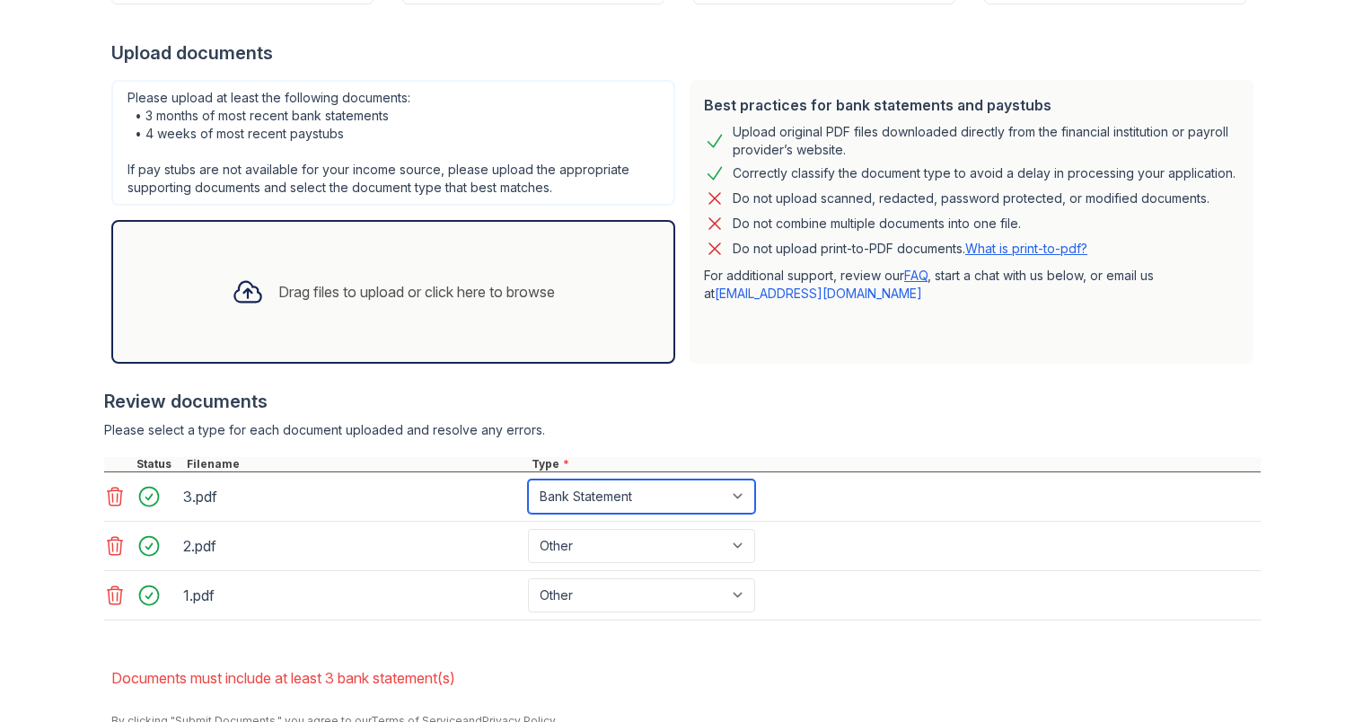
scroll to position [377, 0]
click at [551, 491] on select "Paystub Bank Statement Offer Letter Tax Documents Benefit Award Letter Investme…" at bounding box center [641, 495] width 227 height 34
select select "paystub"
click at [528, 478] on select "Paystub Bank Statement Offer Letter Tax Documents Benefit Award Letter Investme…" at bounding box center [641, 495] width 227 height 34
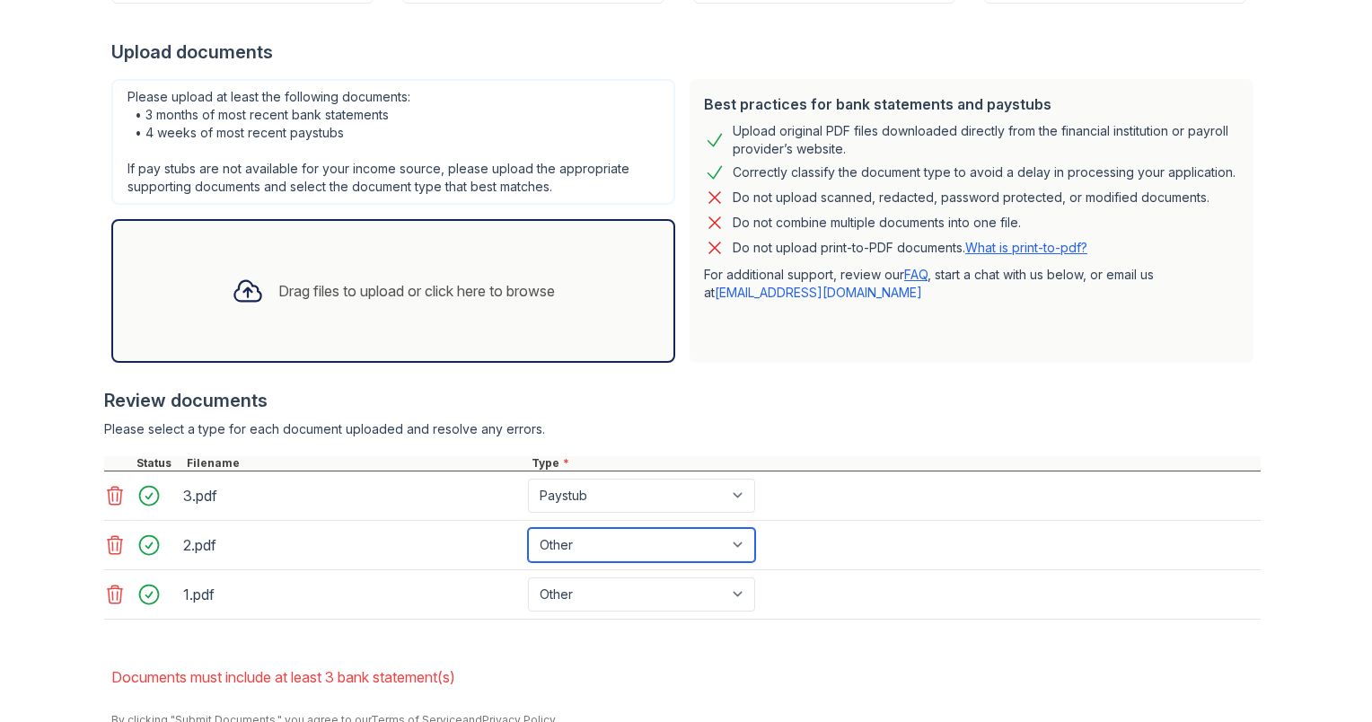
drag, startPoint x: 549, startPoint y: 524, endPoint x: 547, endPoint y: 535, distance: 11.1
click at [547, 535] on select "Paystub Bank Statement Offer Letter Tax Documents Benefit Award Letter Investme…" at bounding box center [641, 545] width 227 height 34
select select "paystub"
click at [528, 528] on select "Paystub Bank Statement Offer Letter Tax Documents Benefit Award Letter Investme…" at bounding box center [641, 545] width 227 height 34
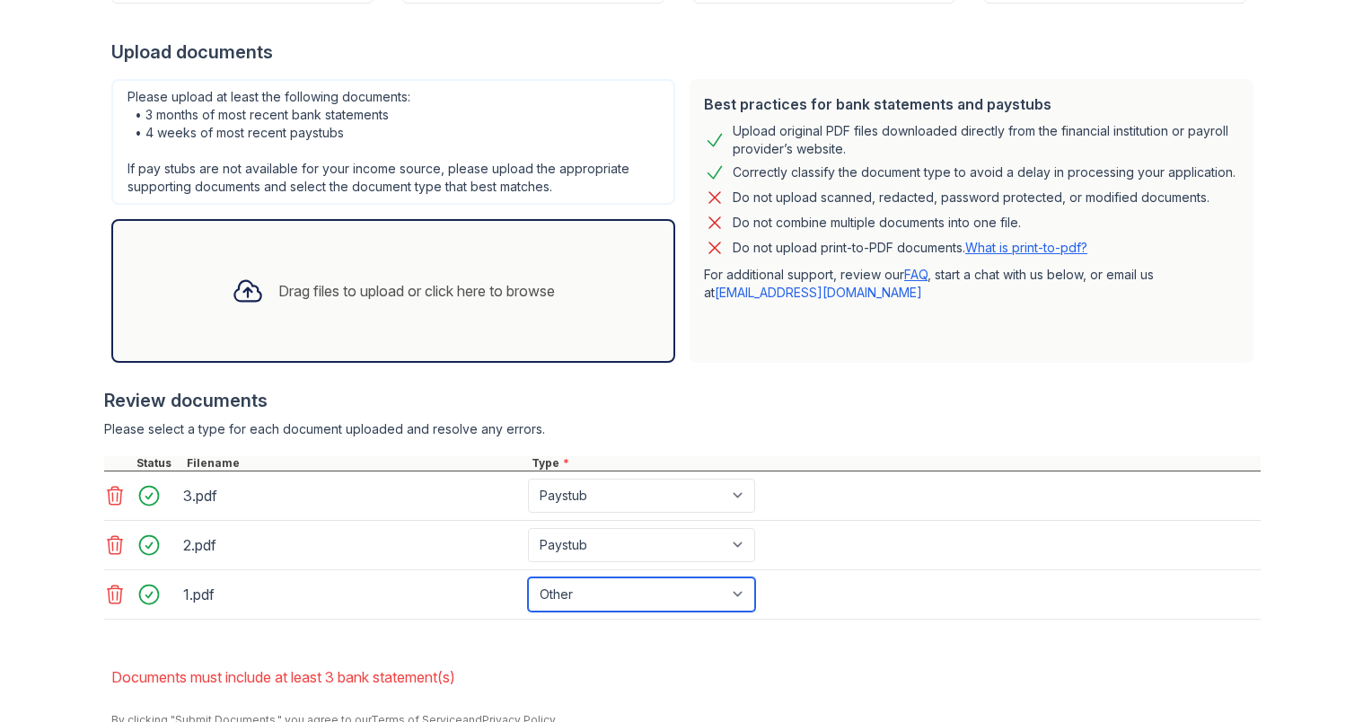
click at [555, 578] on select "Paystub Bank Statement Offer Letter Tax Documents Benefit Award Letter Investme…" at bounding box center [641, 594] width 227 height 34
select select "paystub"
click at [528, 577] on select "Paystub Bank Statement Offer Letter Tax Documents Benefit Award Letter Investme…" at bounding box center [641, 594] width 227 height 34
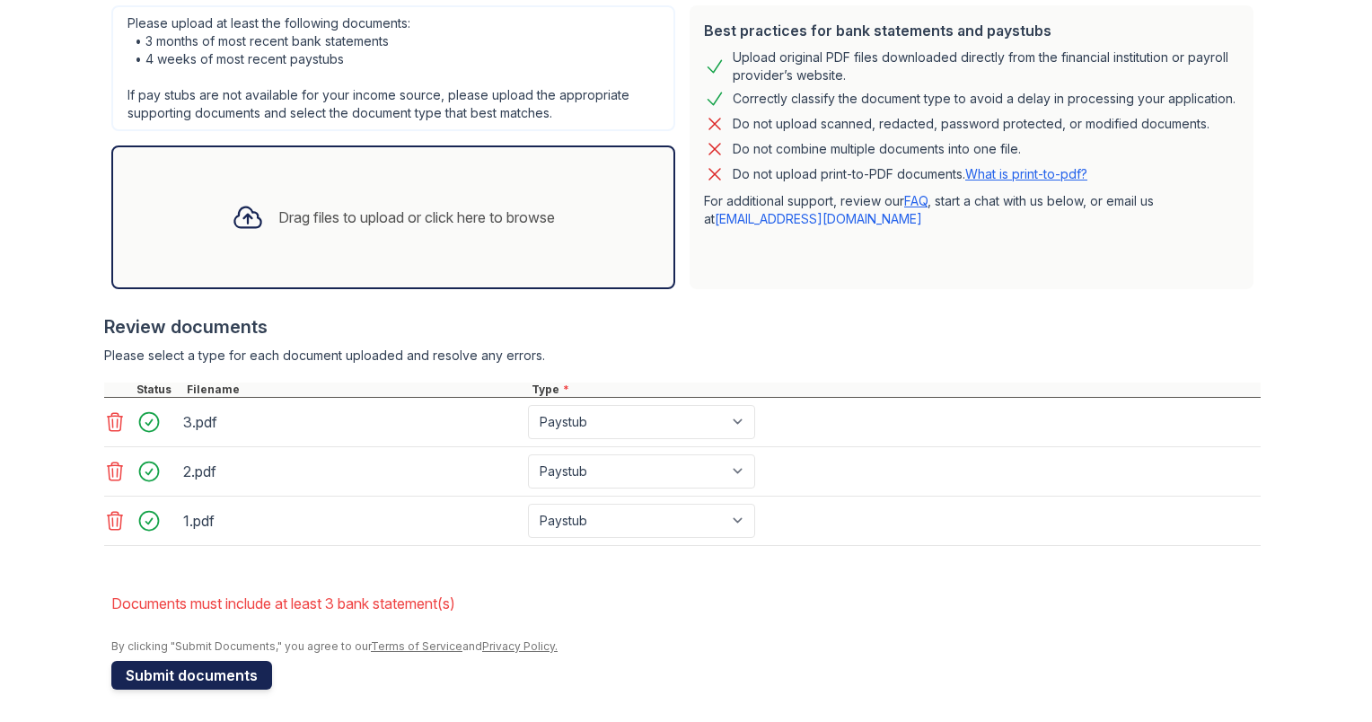
click at [213, 672] on button "Submit documents" at bounding box center [191, 675] width 161 height 29
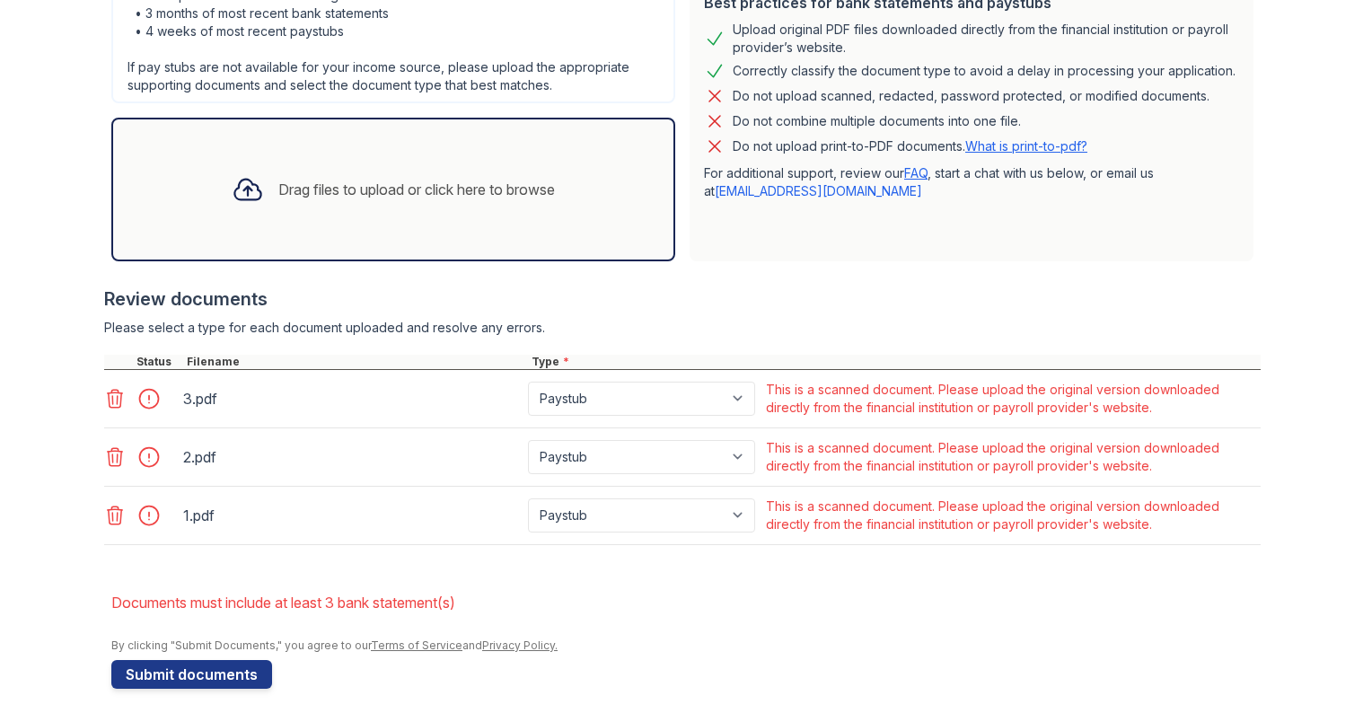
scroll to position [457, 0]
